Goal: Navigation & Orientation: Find specific page/section

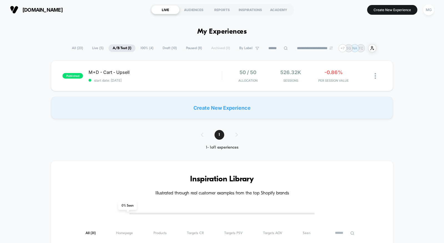
click at [94, 45] on span "Live ( 5 )" at bounding box center [98, 47] width 20 height 7
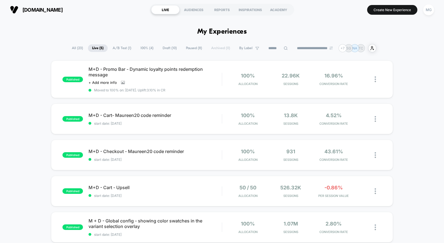
click at [144, 47] on span "100% ( 4 )" at bounding box center [146, 47] width 21 height 7
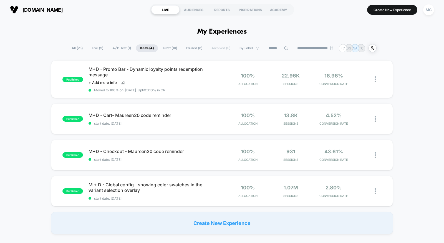
click at [166, 47] on span "Draft ( 10 )" at bounding box center [170, 47] width 22 height 7
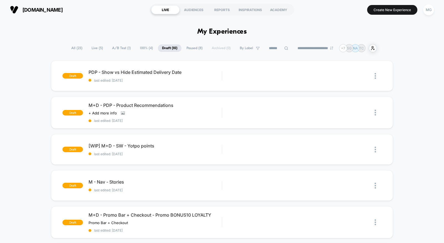
click at [95, 45] on span "Live ( 5 )" at bounding box center [97, 47] width 20 height 7
